Goal: Task Accomplishment & Management: Manage account settings

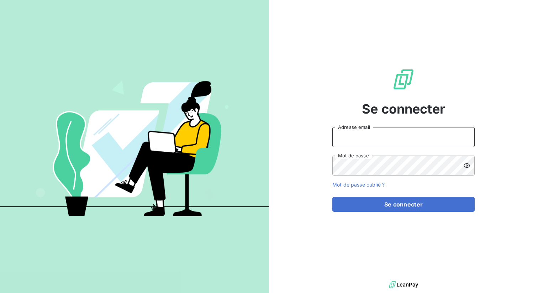
click at [355, 132] on input "Adresse email" at bounding box center [404, 137] width 142 height 20
click at [353, 140] on input "Adresse email" at bounding box center [404, 137] width 142 height 20
type input "[PERSON_NAME][EMAIL_ADDRESS][DOMAIN_NAME]"
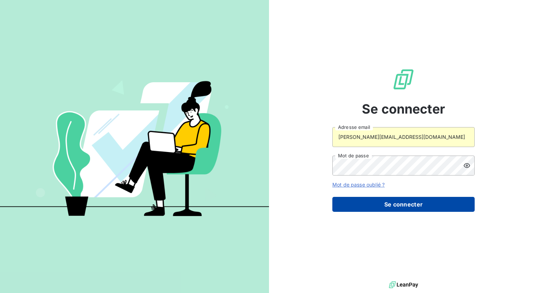
click at [390, 203] on button "Se connecter" at bounding box center [404, 204] width 142 height 15
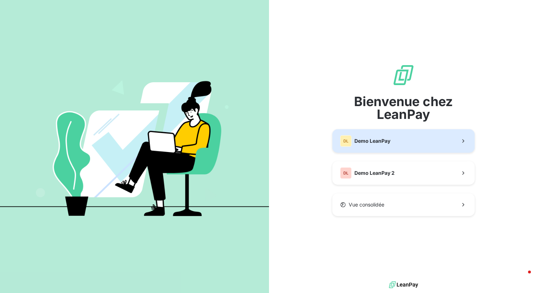
click at [370, 144] on span "Demo LeanPay" at bounding box center [373, 140] width 36 height 7
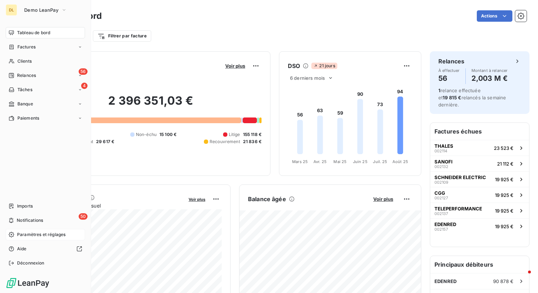
click at [45, 234] on span "Paramètres et réglages" at bounding box center [41, 234] width 48 height 6
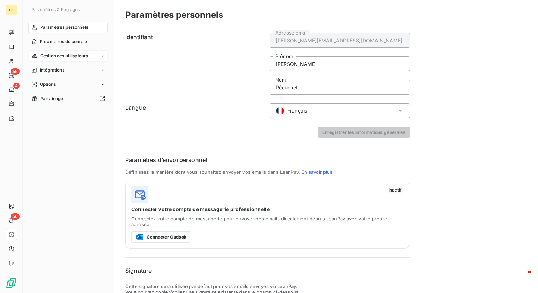
click at [78, 59] on div "Gestion des utilisateurs" at bounding box center [67, 55] width 79 height 11
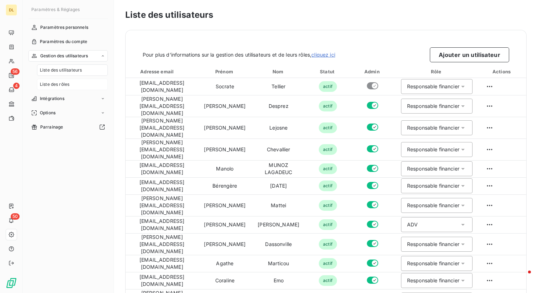
click at [78, 88] on div "Liste des rôles" at bounding box center [72, 84] width 71 height 11
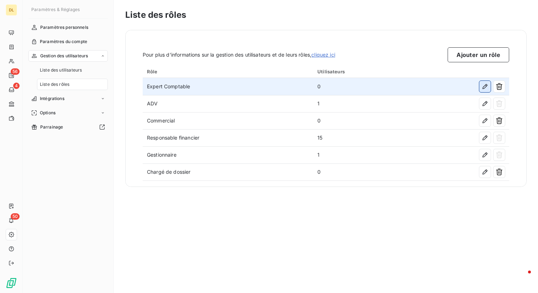
click at [484, 85] on icon "button" at bounding box center [485, 86] width 7 height 7
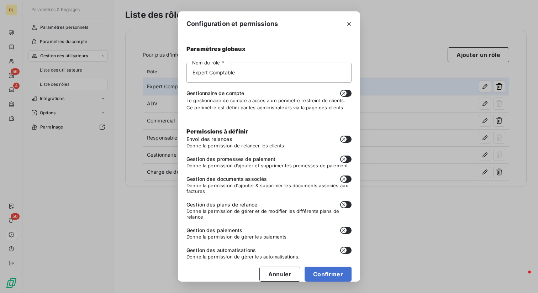
scroll to position [9, 0]
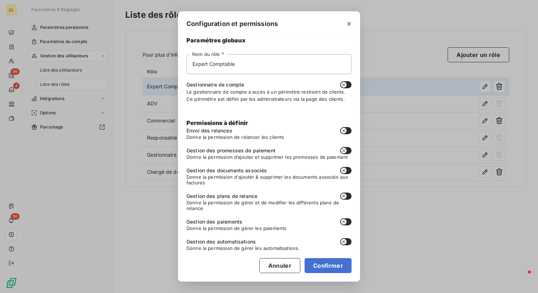
click at [346, 84] on icon "button" at bounding box center [344, 85] width 6 height 6
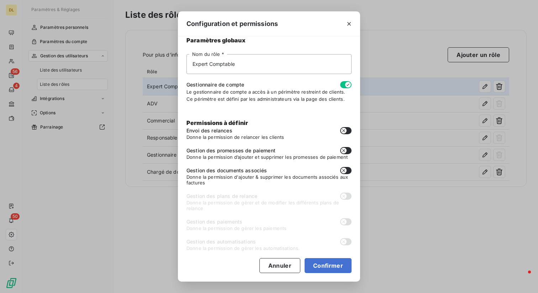
click at [346, 84] on icon "button" at bounding box center [348, 85] width 6 height 6
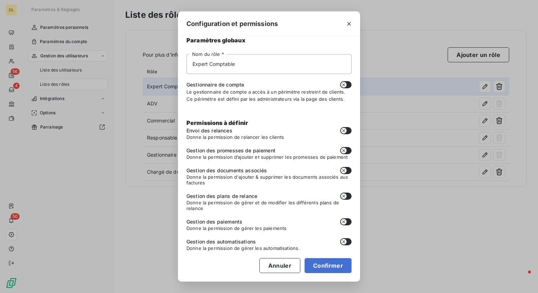
click at [346, 84] on icon "button" at bounding box center [344, 85] width 6 height 6
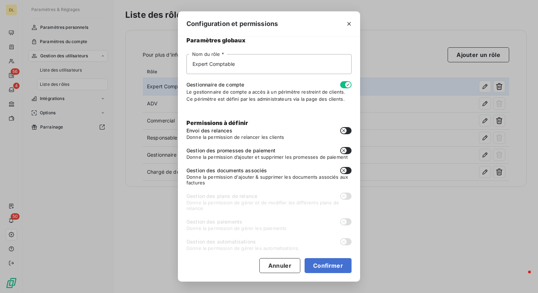
click at [346, 84] on icon "button" at bounding box center [348, 85] width 6 height 6
checkbox input "false"
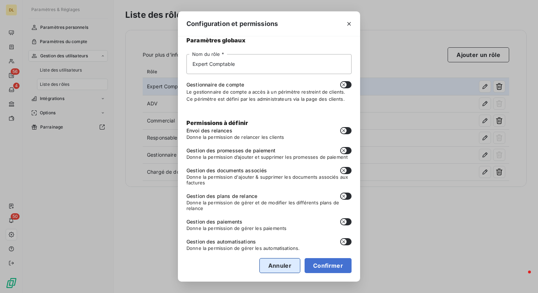
click at [276, 262] on button "Annuler" at bounding box center [280, 265] width 41 height 15
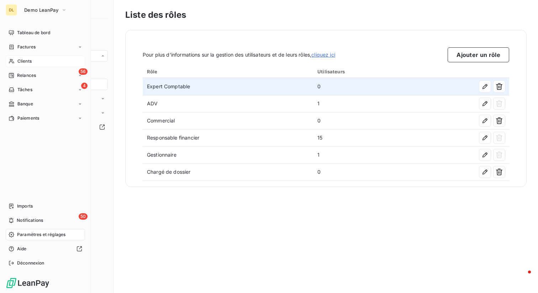
click at [17, 61] on div "Clients" at bounding box center [45, 61] width 79 height 11
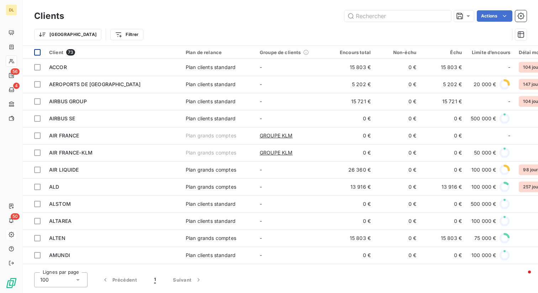
click at [36, 53] on div at bounding box center [37, 52] width 6 height 6
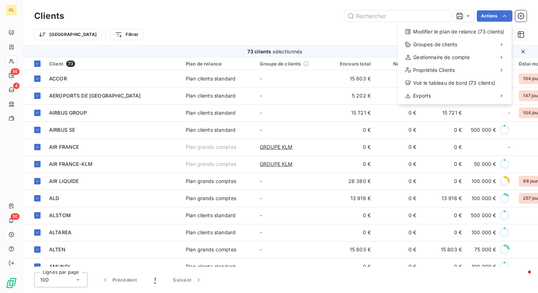
click at [502, 16] on html "DL 56 4 50 Clients Actions Modifier le plan de relance (73 clients) Groupes de …" at bounding box center [269, 146] width 538 height 293
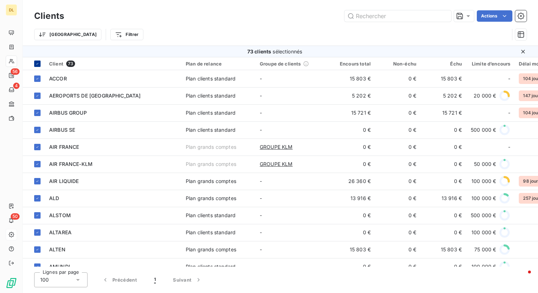
click at [38, 63] on icon at bounding box center [37, 64] width 4 height 4
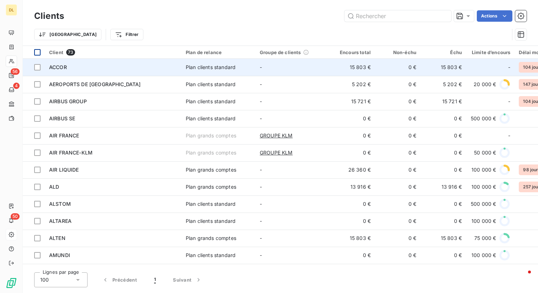
click at [164, 67] on div "ACCOR" at bounding box center [113, 67] width 128 height 7
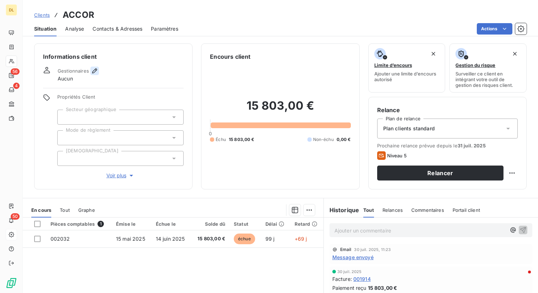
click at [92, 72] on icon "button" at bounding box center [94, 70] width 5 height 5
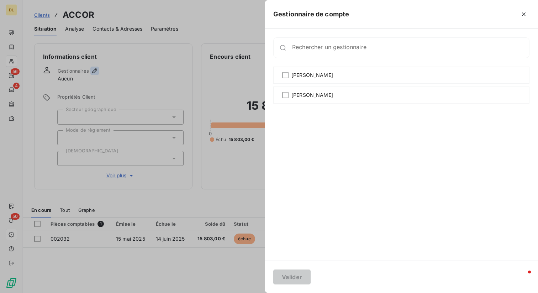
click at [92, 72] on div at bounding box center [269, 146] width 538 height 293
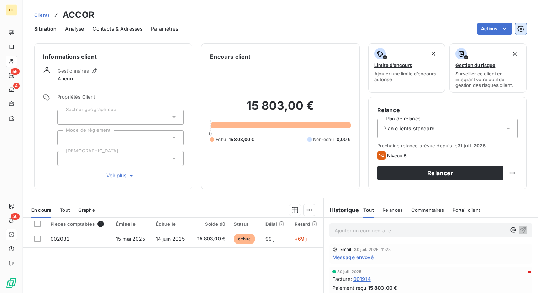
click at [523, 28] on icon "button" at bounding box center [521, 28] width 7 height 7
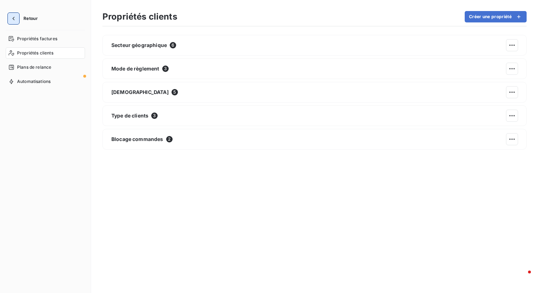
click at [14, 19] on icon "button" at bounding box center [13, 18] width 7 height 7
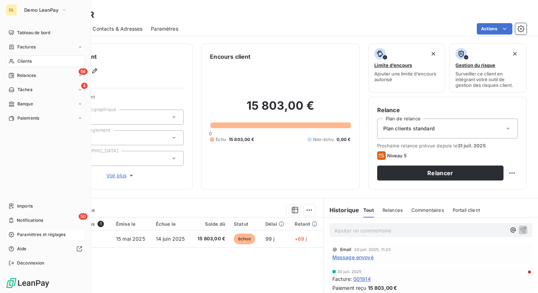
click at [32, 236] on span "Paramètres et réglages" at bounding box center [41, 234] width 48 height 6
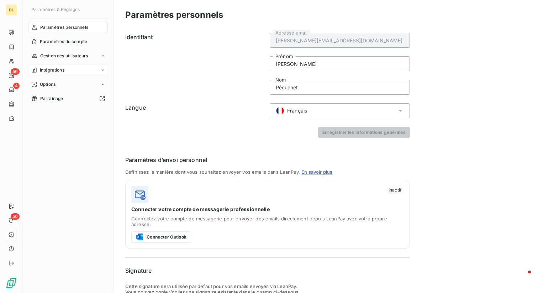
click at [62, 69] on span "Intégrations" at bounding box center [52, 70] width 25 height 6
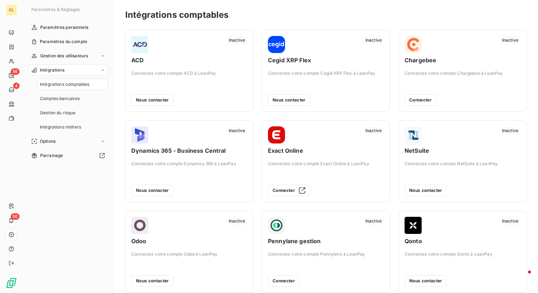
click at [62, 69] on span "Intégrations" at bounding box center [52, 70] width 25 height 6
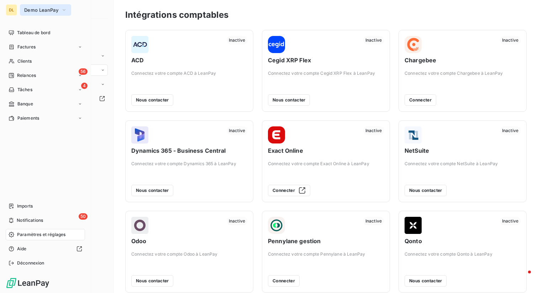
click at [60, 7] on button "Demo LeanPay" at bounding box center [45, 9] width 51 height 11
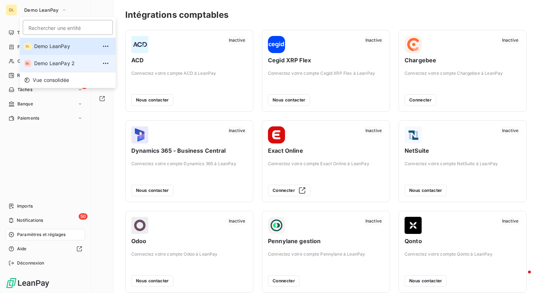
click at [53, 62] on span "Demo LeanPay 2" at bounding box center [65, 63] width 63 height 7
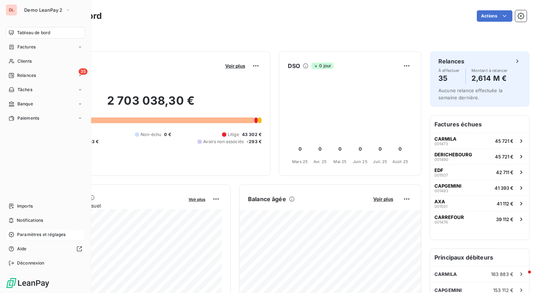
click at [21, 235] on span "Paramètres et réglages" at bounding box center [41, 234] width 48 height 6
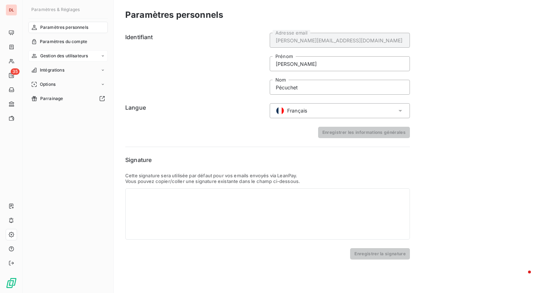
click at [78, 51] on div "Gestion des utilisateurs" at bounding box center [67, 55] width 79 height 11
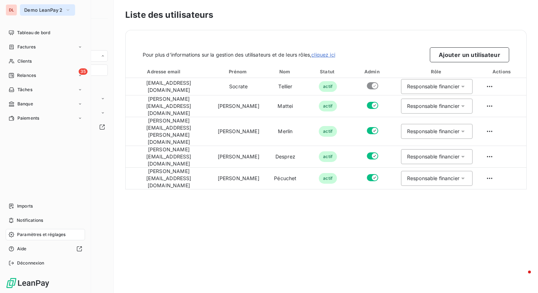
click at [55, 12] on span "Demo LeanPay 2" at bounding box center [43, 10] width 38 height 6
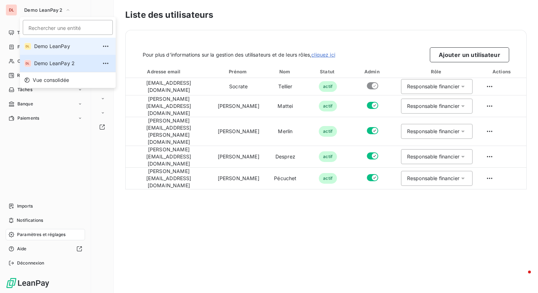
click at [56, 42] on li "DL Demo LeanPay" at bounding box center [68, 46] width 96 height 17
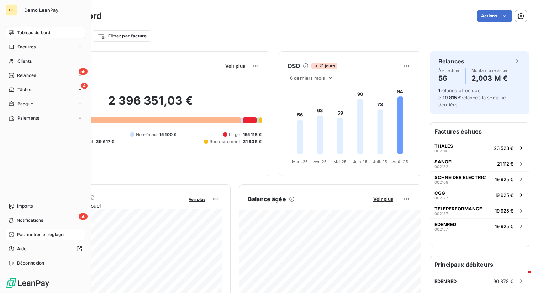
click at [21, 236] on span "Paramètres et réglages" at bounding box center [41, 234] width 48 height 6
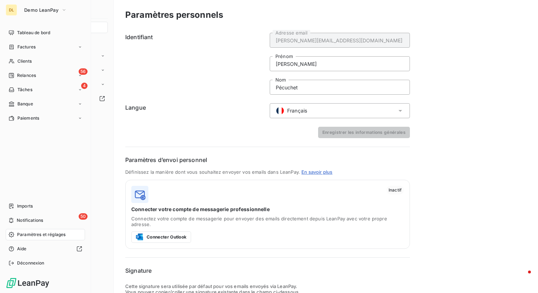
click at [43, 235] on span "Paramètres et réglages" at bounding box center [41, 234] width 48 height 6
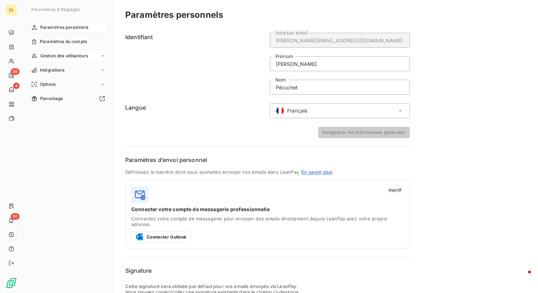
click at [68, 55] on span "Gestion des utilisateurs" at bounding box center [64, 56] width 48 height 6
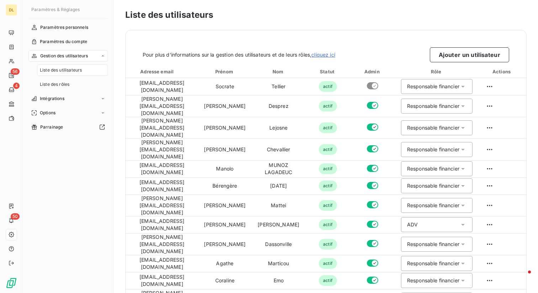
click at [90, 57] on div "Gestion des utilisateurs" at bounding box center [67, 55] width 79 height 11
click at [58, 27] on span "Paramètres personnels" at bounding box center [64, 27] width 48 height 6
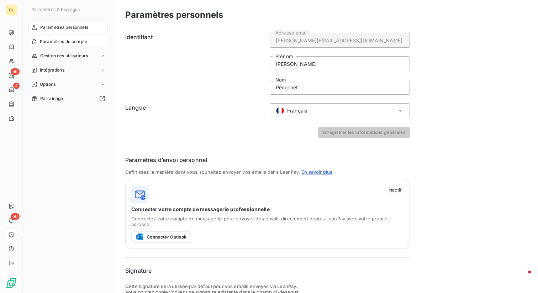
click at [67, 42] on span "Paramètres du compte" at bounding box center [63, 41] width 47 height 6
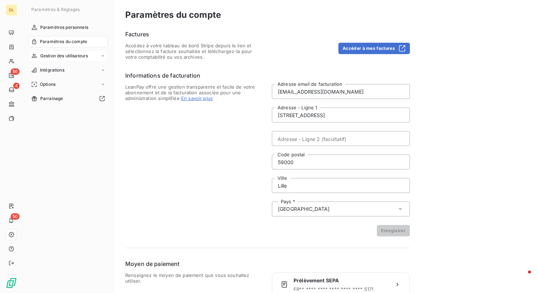
click at [96, 54] on div "Gestion des utilisateurs" at bounding box center [67, 55] width 79 height 11
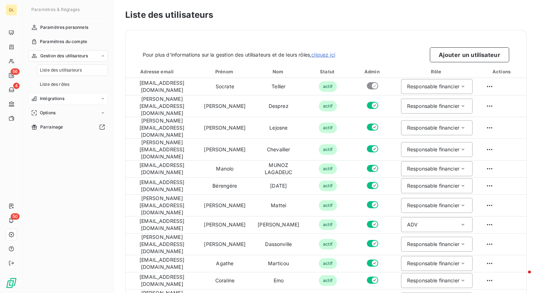
click at [62, 99] on span "Intégrations" at bounding box center [52, 98] width 25 height 6
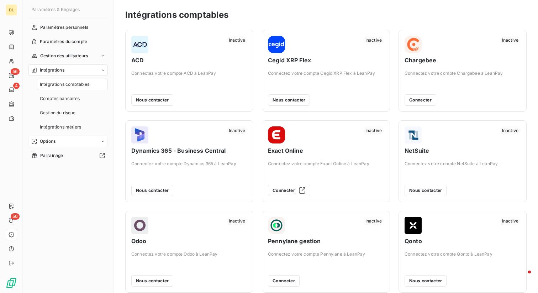
click at [82, 141] on div "Options" at bounding box center [67, 141] width 79 height 11
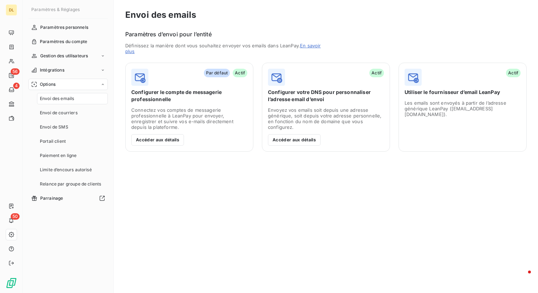
click at [95, 87] on div "Options" at bounding box center [67, 84] width 79 height 11
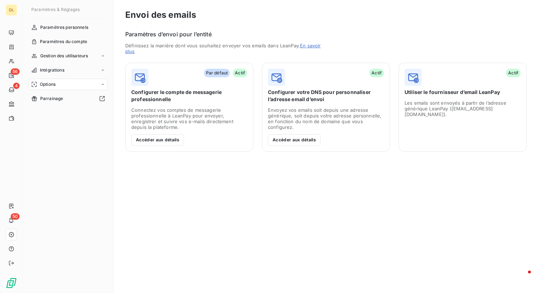
click at [84, 89] on div "Options" at bounding box center [67, 84] width 79 height 11
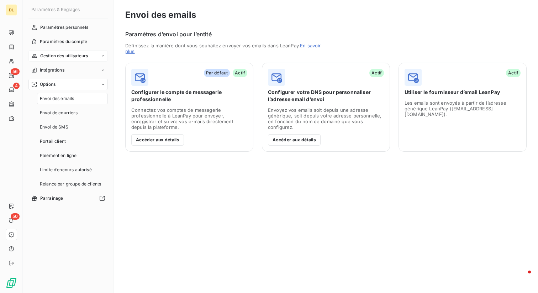
click at [72, 58] on span "Gestion des utilisateurs" at bounding box center [64, 56] width 48 height 6
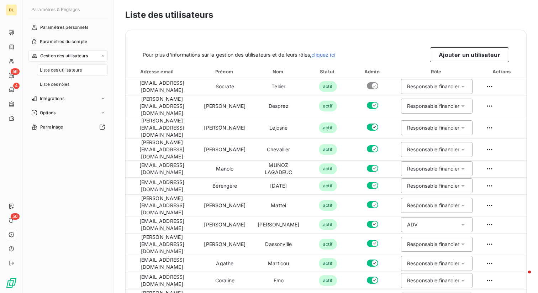
click at [72, 58] on span "Gestion des utilisateurs" at bounding box center [64, 56] width 48 height 6
click at [66, 83] on div "Options" at bounding box center [67, 84] width 79 height 11
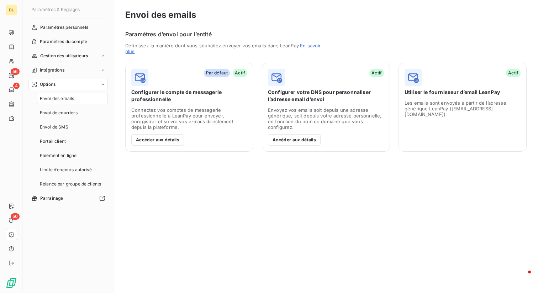
click at [95, 84] on div "Options" at bounding box center [67, 84] width 79 height 11
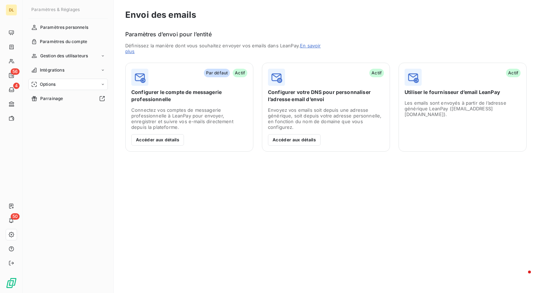
click at [95, 84] on div "Options" at bounding box center [67, 84] width 79 height 11
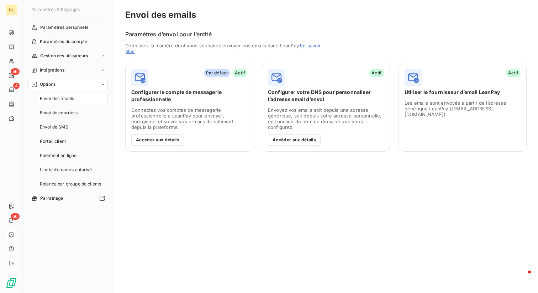
click at [95, 84] on div "Options" at bounding box center [67, 84] width 79 height 11
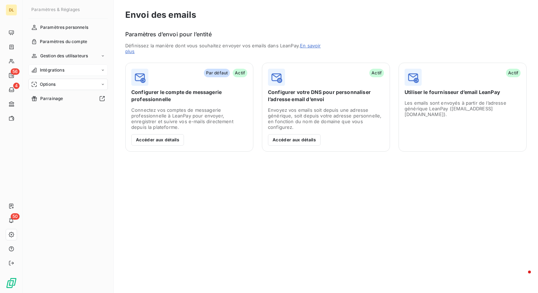
click at [95, 71] on div "Intégrations" at bounding box center [67, 69] width 79 height 11
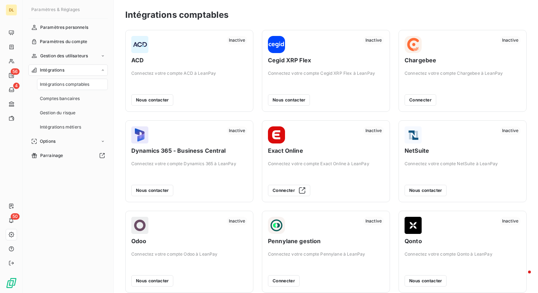
click at [95, 71] on div "Intégrations" at bounding box center [67, 69] width 79 height 11
click at [56, 143] on div "Options" at bounding box center [67, 141] width 79 height 11
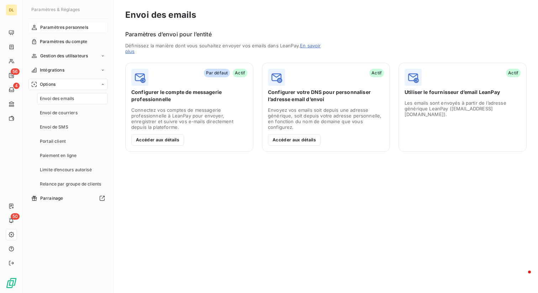
click at [82, 32] on div "Paramètres personnels" at bounding box center [67, 27] width 79 height 11
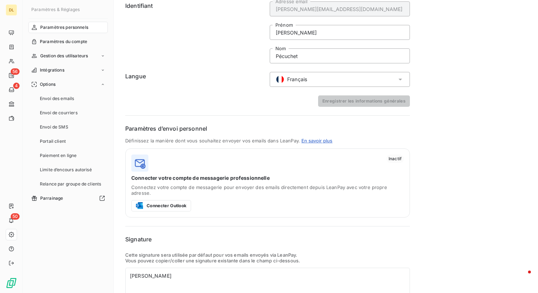
scroll to position [80, 0]
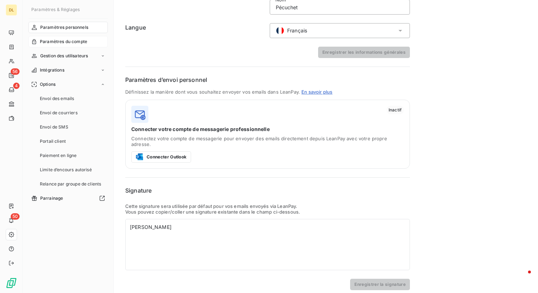
click at [74, 42] on span "Paramètres du compte" at bounding box center [63, 41] width 47 height 6
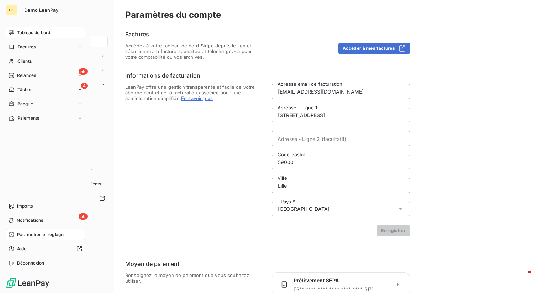
click at [23, 32] on span "Tableau de bord" at bounding box center [33, 33] width 33 height 6
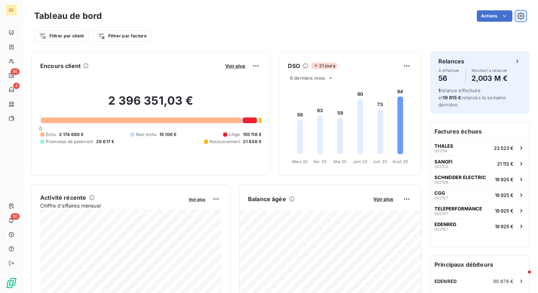
click at [519, 16] on icon "button" at bounding box center [521, 15] width 7 height 7
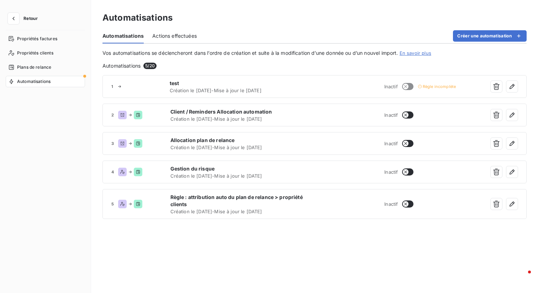
click at [71, 83] on div "Automatisations" at bounding box center [45, 81] width 79 height 11
click at [172, 41] on div "Actions effectuées" at bounding box center [174, 35] width 45 height 15
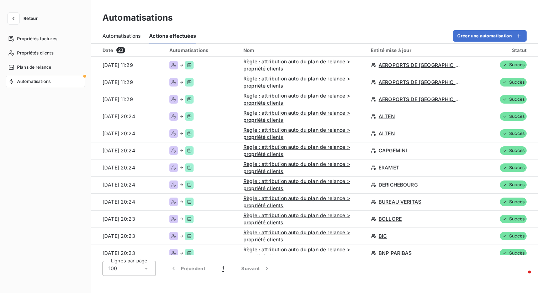
click at [135, 41] on div "Automatisations" at bounding box center [122, 35] width 38 height 15
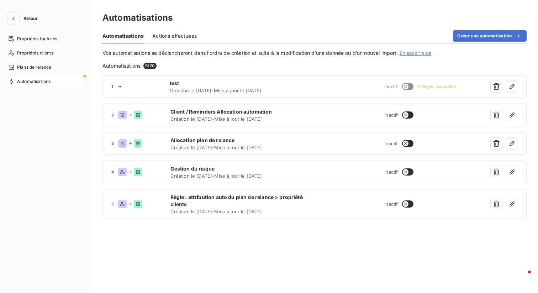
click at [179, 37] on span "Actions effectuées" at bounding box center [174, 35] width 45 height 7
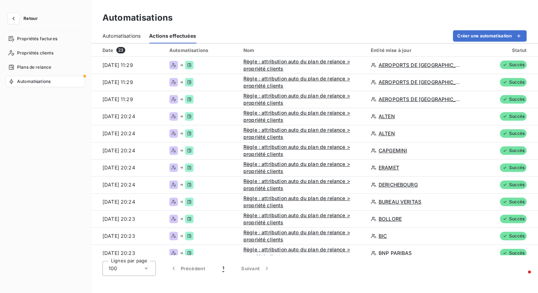
click at [130, 37] on span "Automatisations" at bounding box center [122, 35] width 38 height 7
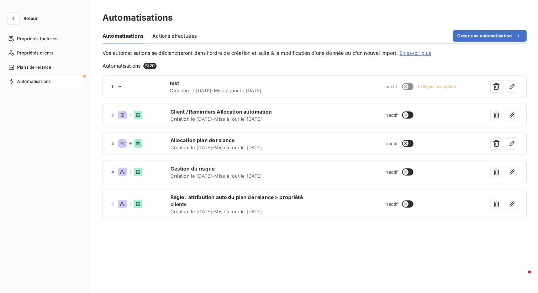
click at [155, 42] on div "Actions effectuées" at bounding box center [174, 35] width 45 height 15
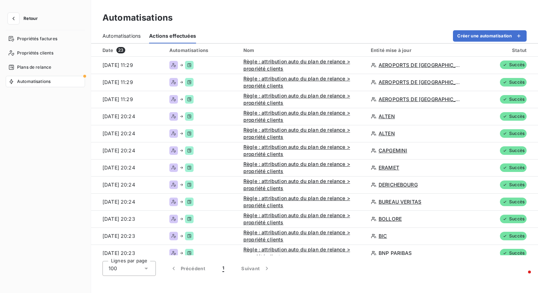
click at [63, 78] on div "Automatisations" at bounding box center [45, 81] width 79 height 11
